Goal: Entertainment & Leisure: Consume media (video, audio)

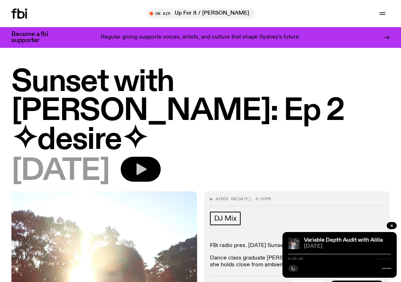
click at [148, 162] on icon "button" at bounding box center [141, 169] width 14 height 14
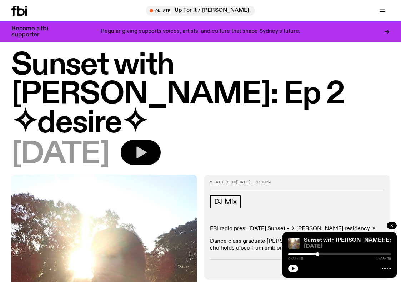
drag, startPoint x: 257, startPoint y: 138, endPoint x: 258, endPoint y: 152, distance: 14.0
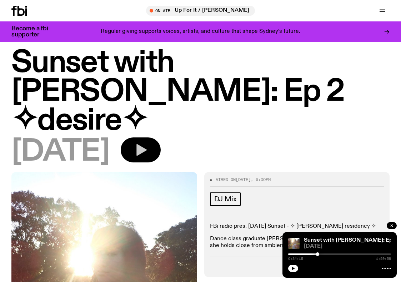
scroll to position [19, 0]
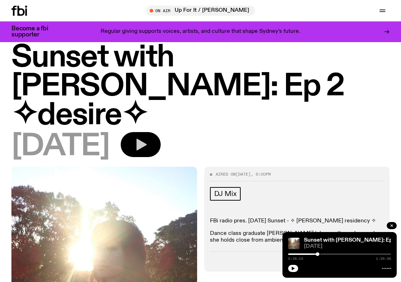
drag, startPoint x: 316, startPoint y: 188, endPoint x: 317, endPoint y: 202, distance: 13.3
click at [291, 271] on button "button" at bounding box center [293, 268] width 10 height 7
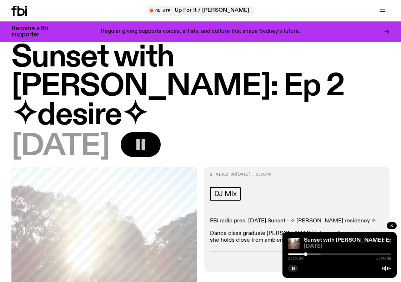
drag, startPoint x: 317, startPoint y: 254, endPoint x: 302, endPoint y: 254, distance: 15.4
click at [304, 254] on div at bounding box center [306, 255] width 4 height 4
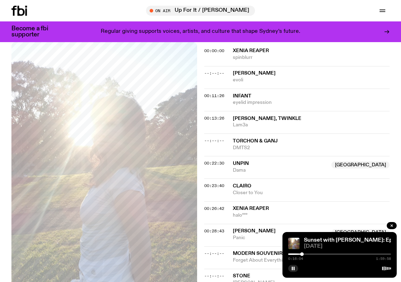
scroll to position [0, 0]
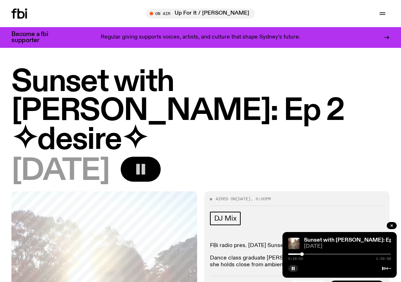
click at [17, 15] on icon at bounding box center [19, 14] width 16 height 10
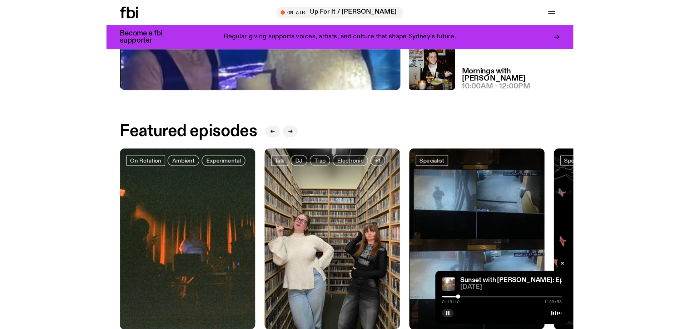
scroll to position [185, 0]
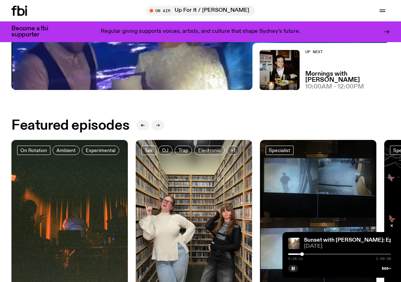
click at [159, 128] on button "button" at bounding box center [158, 125] width 13 height 10
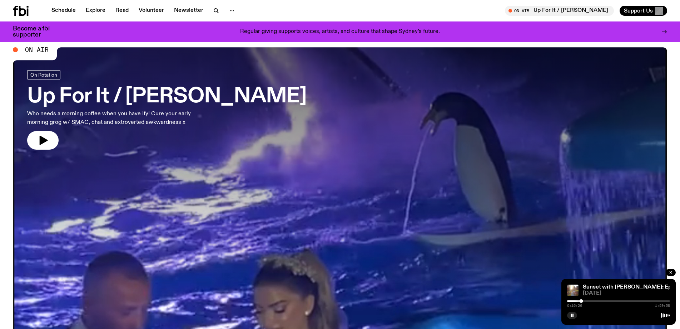
scroll to position [0, 0]
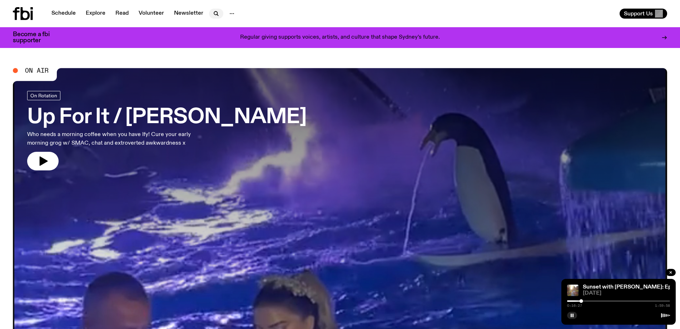
click at [214, 12] on icon "button" at bounding box center [216, 13] width 9 height 9
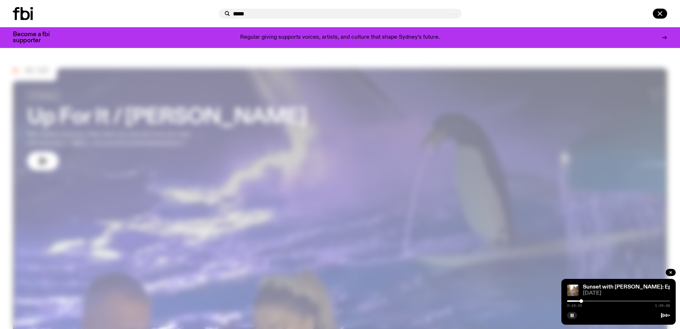
type input "*****"
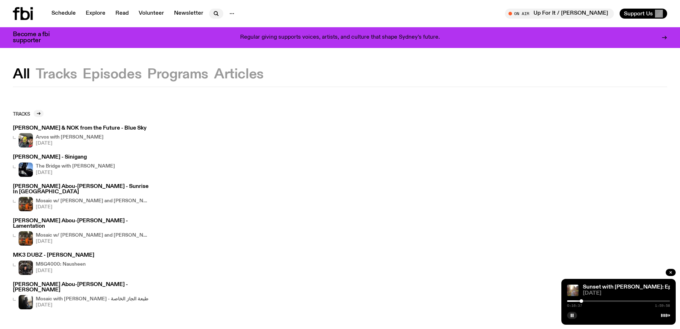
click at [214, 13] on icon "button" at bounding box center [216, 13] width 9 height 9
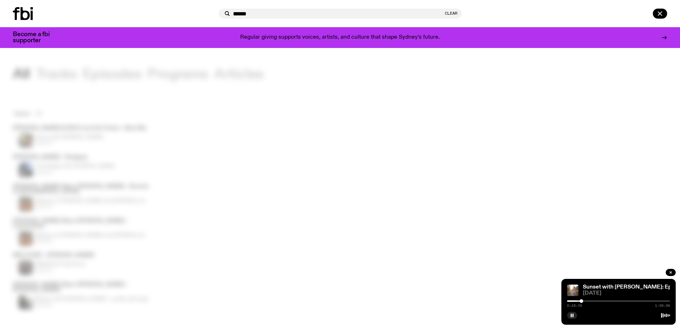
type input "******"
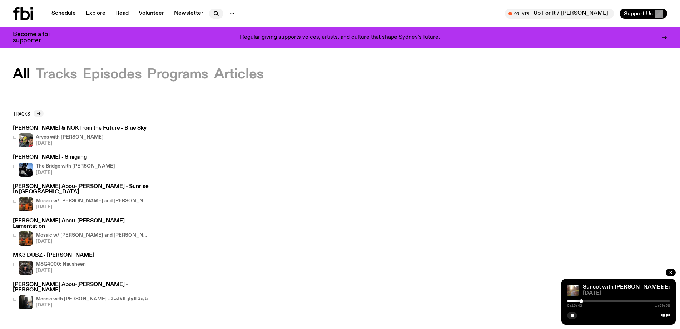
click at [218, 12] on icon "button" at bounding box center [216, 13] width 9 height 9
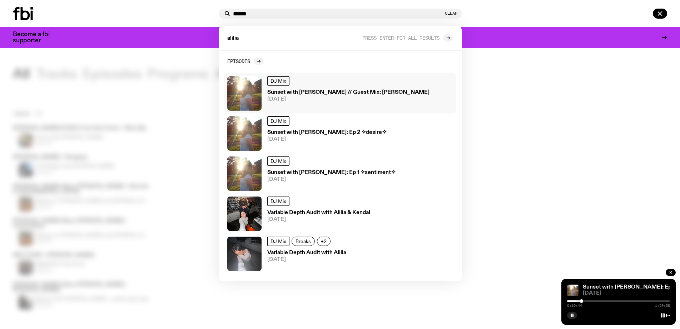
click at [337, 92] on h3 "Sunset with [PERSON_NAME] // Guest Mix: [PERSON_NAME]" at bounding box center [348, 92] width 162 height 5
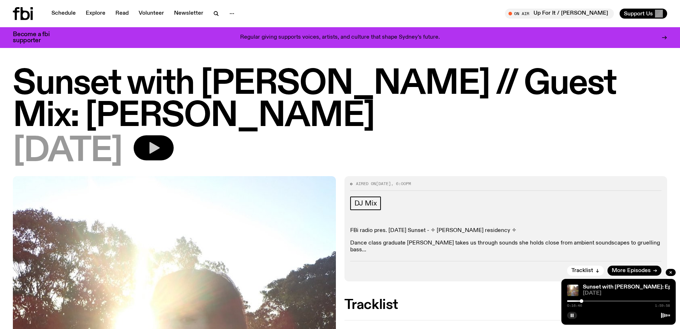
click at [161, 140] on icon "button" at bounding box center [154, 147] width 14 height 14
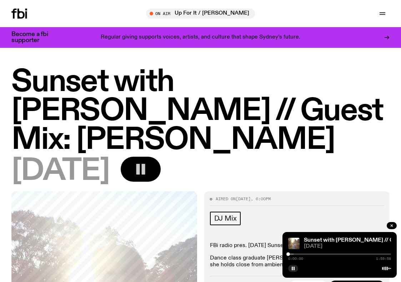
drag, startPoint x: 291, startPoint y: 254, endPoint x: 262, endPoint y: 255, distance: 29.3
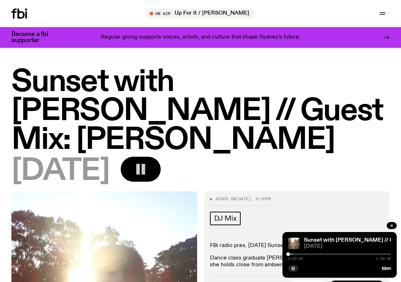
click at [292, 269] on icon "button" at bounding box center [293, 269] width 4 height 4
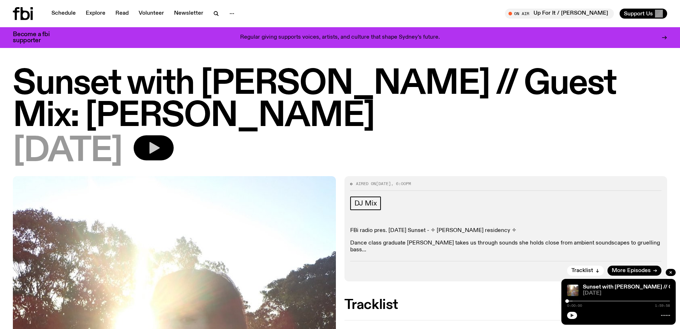
click at [161, 140] on icon "button" at bounding box center [154, 147] width 14 height 14
